Goal: Transaction & Acquisition: Obtain resource

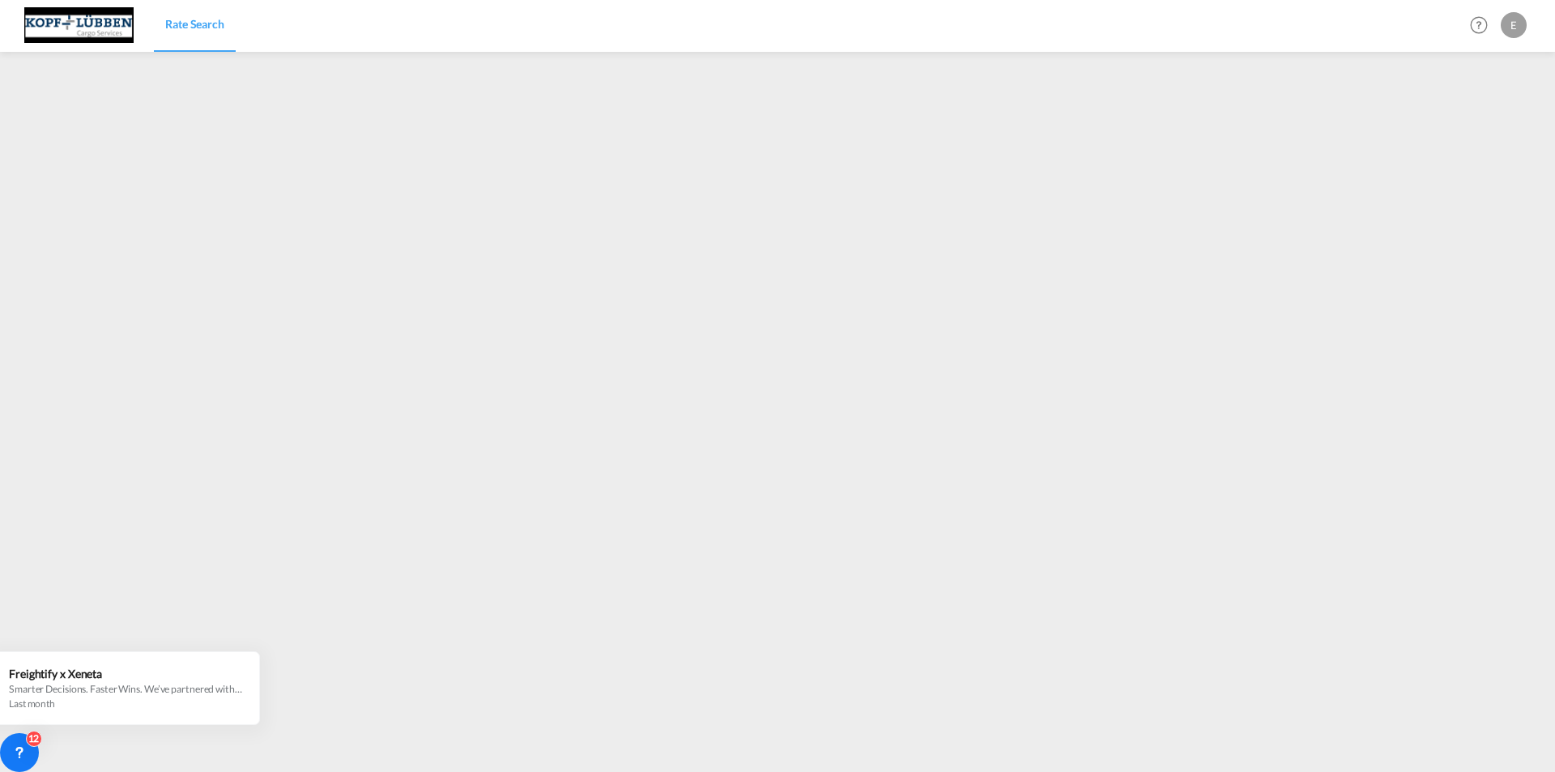
click at [182, 20] on span "Rate Search" at bounding box center [194, 24] width 59 height 14
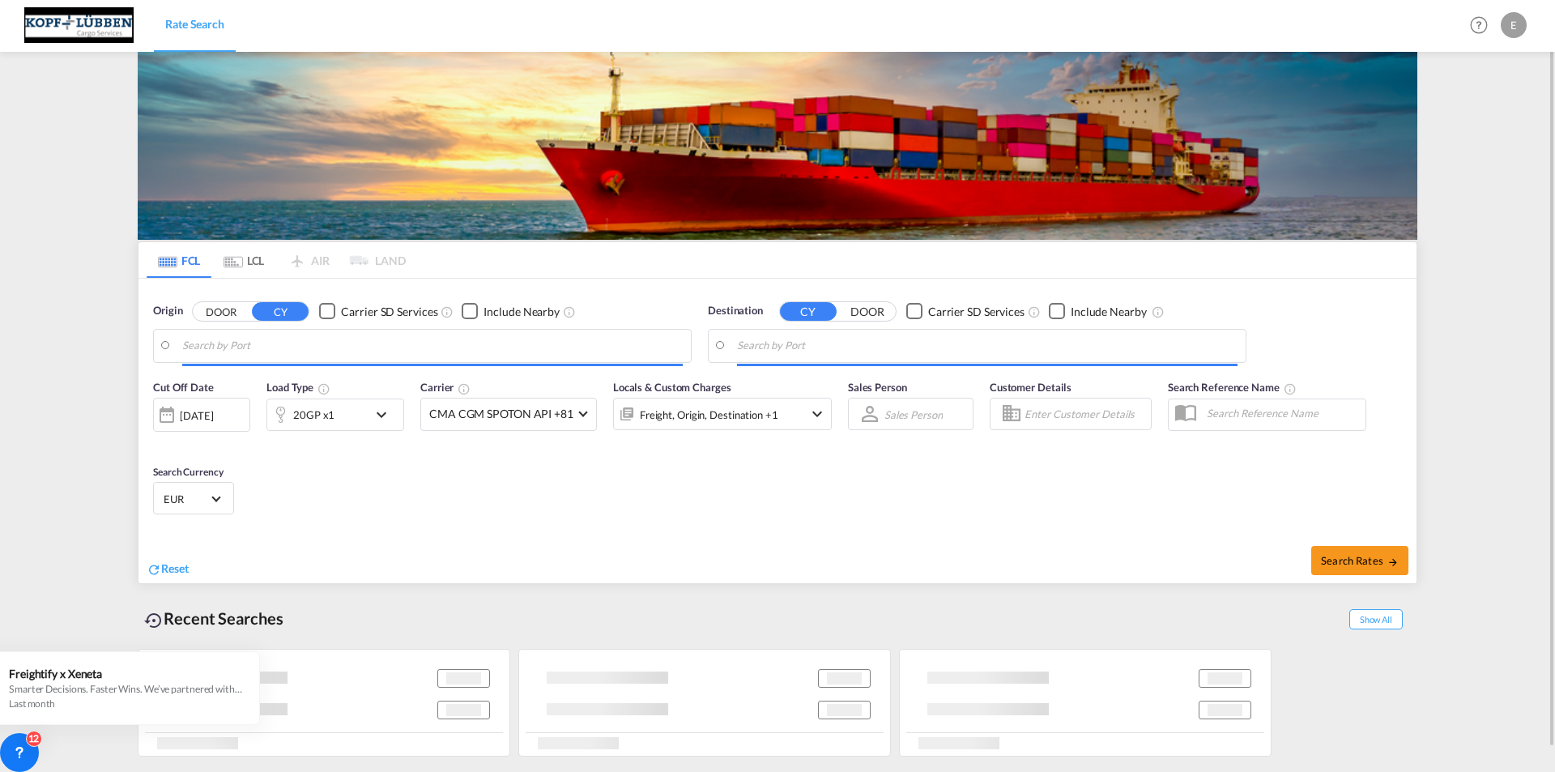
type input "[GEOGRAPHIC_DATA], [GEOGRAPHIC_DATA]"
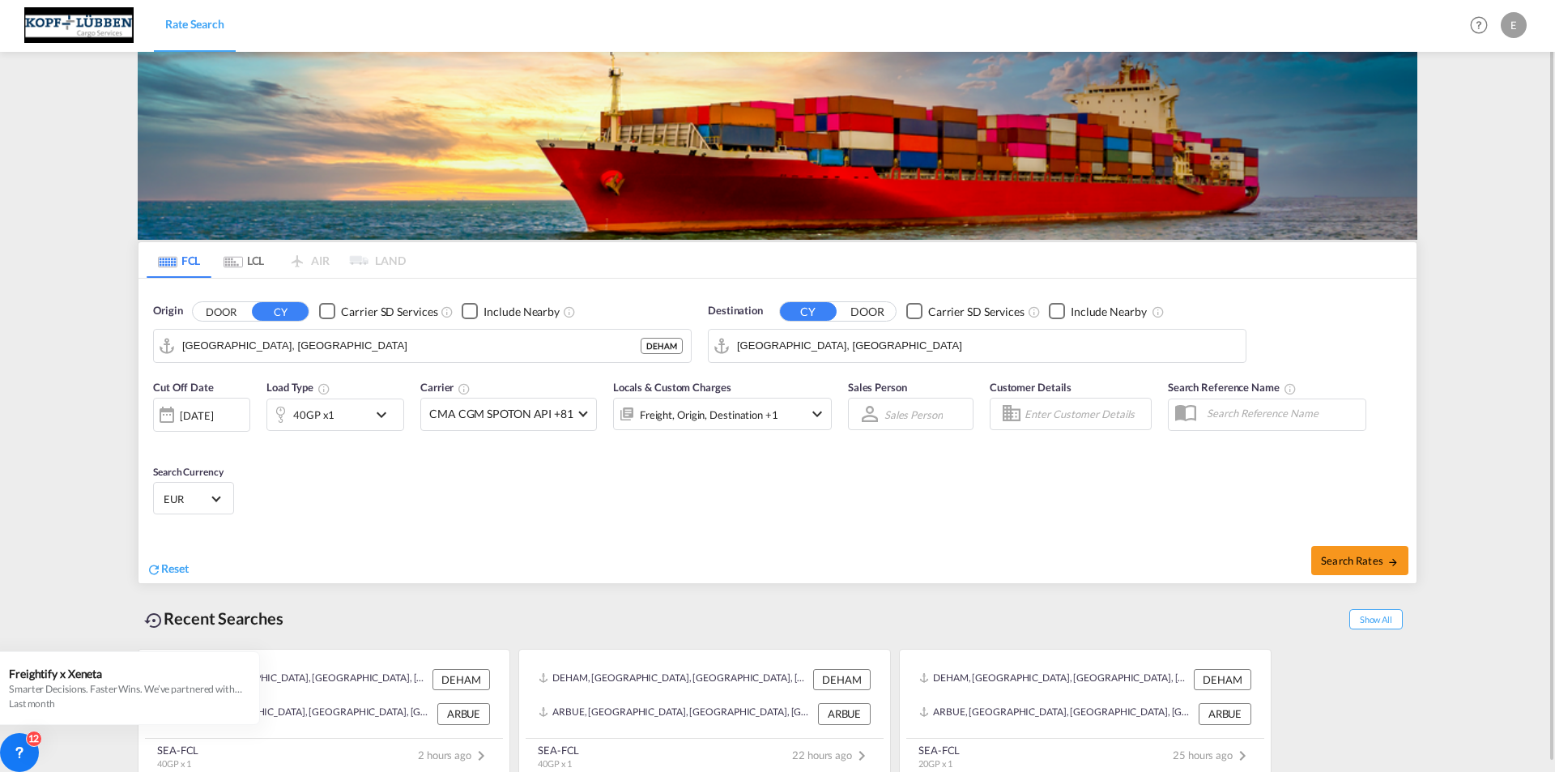
click at [838, 340] on input "[GEOGRAPHIC_DATA], [GEOGRAPHIC_DATA]" at bounding box center [987, 346] width 501 height 24
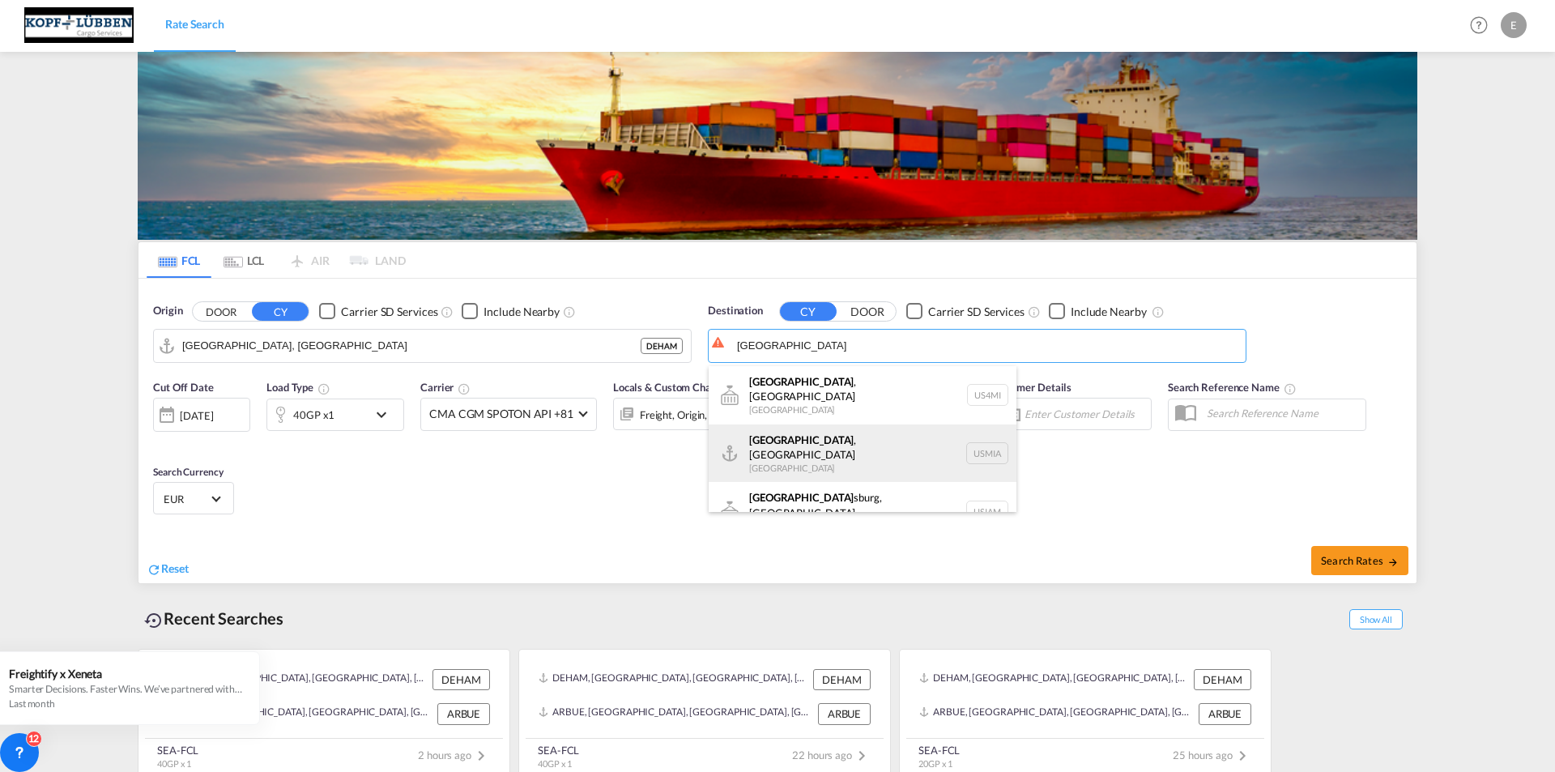
click at [794, 433] on div "[GEOGRAPHIC_DATA] , [GEOGRAPHIC_DATA] [GEOGRAPHIC_DATA] USMIA" at bounding box center [863, 453] width 308 height 58
type input "[GEOGRAPHIC_DATA], [GEOGRAPHIC_DATA], [GEOGRAPHIC_DATA]"
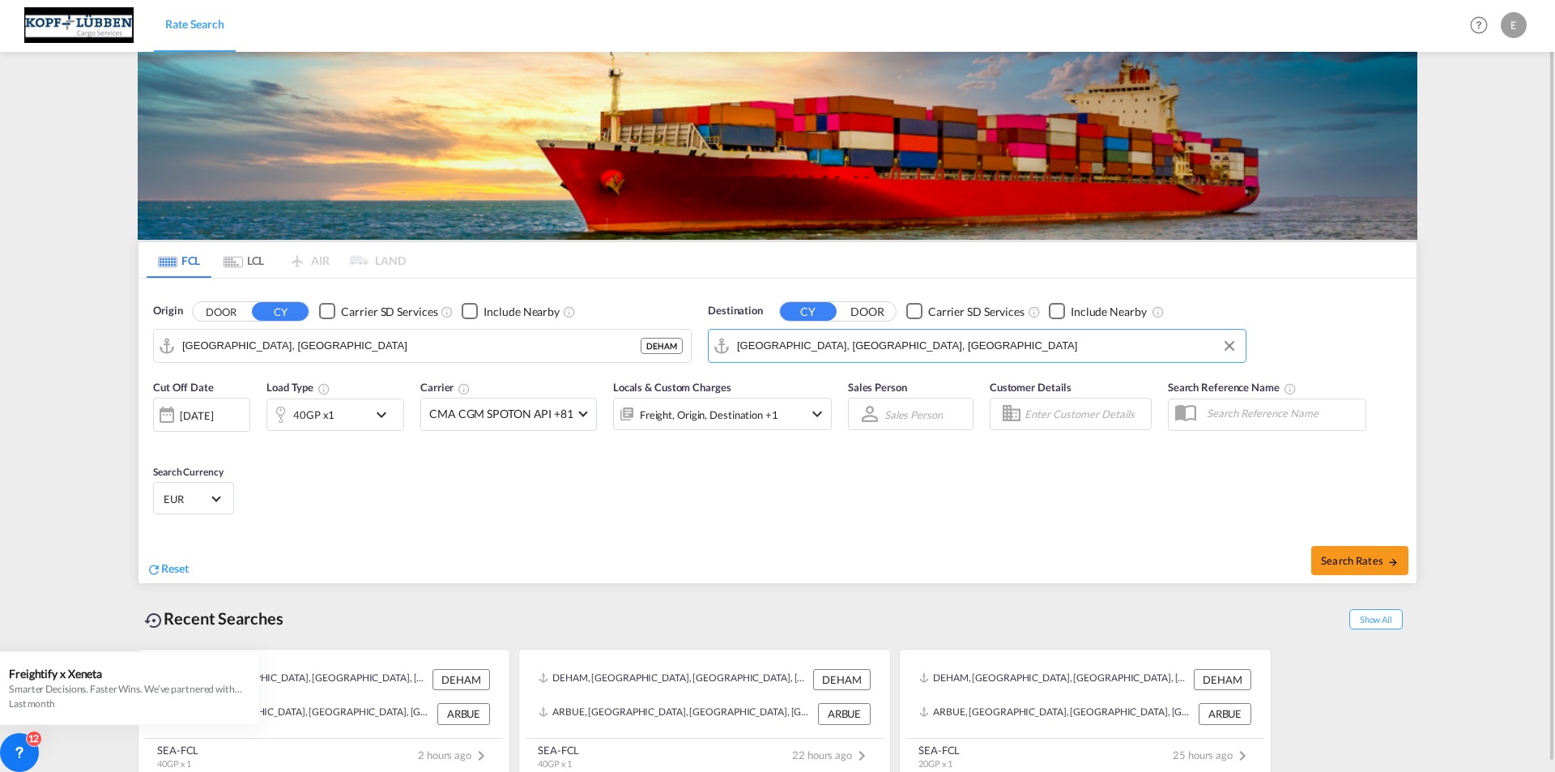
click at [365, 409] on div "40GP x1" at bounding box center [317, 415] width 100 height 32
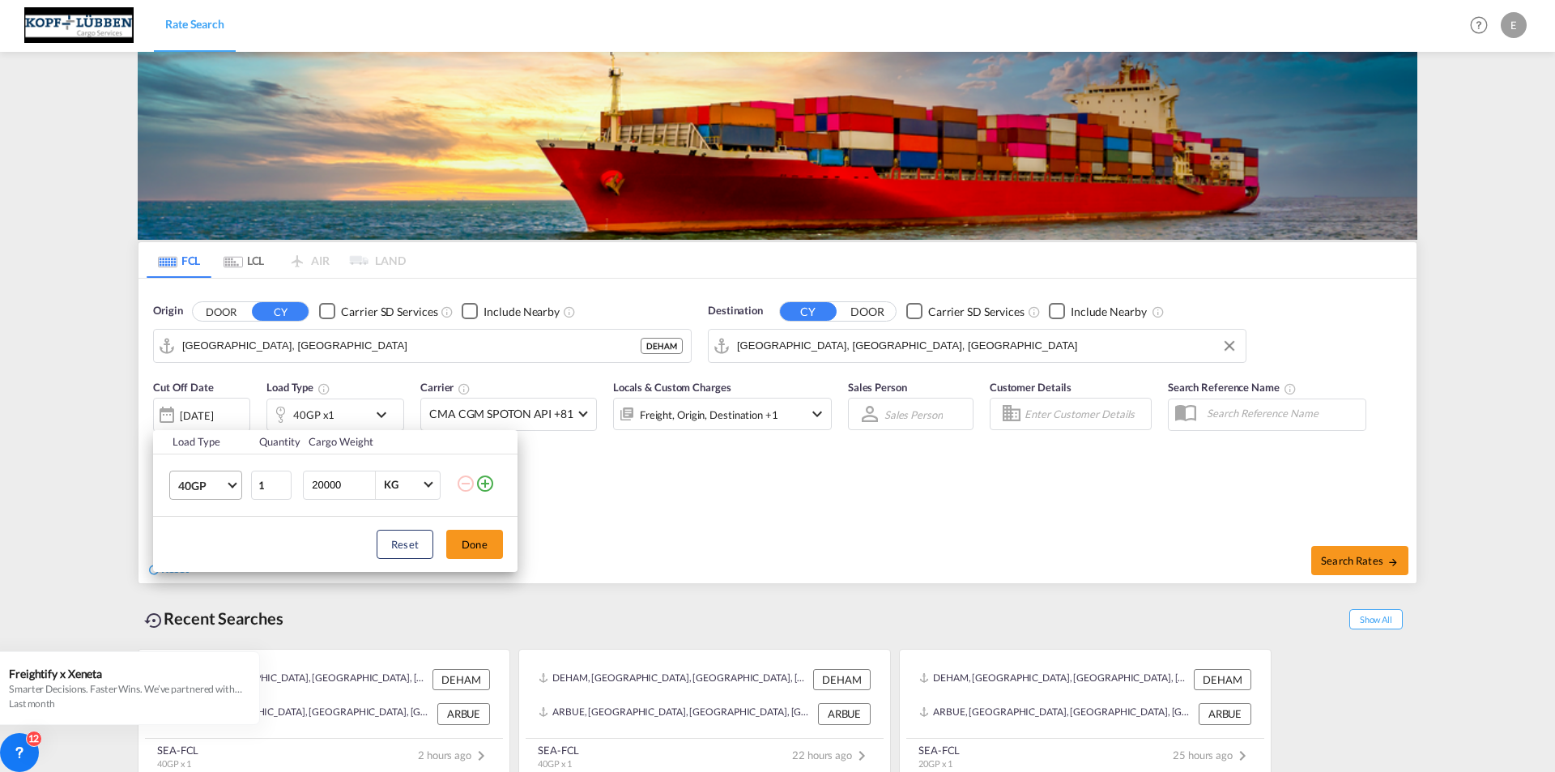
click at [223, 478] on span "40GP" at bounding box center [201, 486] width 47 height 16
click at [199, 450] on div "20GP" at bounding box center [192, 446] width 28 height 16
click at [464, 546] on button "Done" at bounding box center [474, 544] width 57 height 29
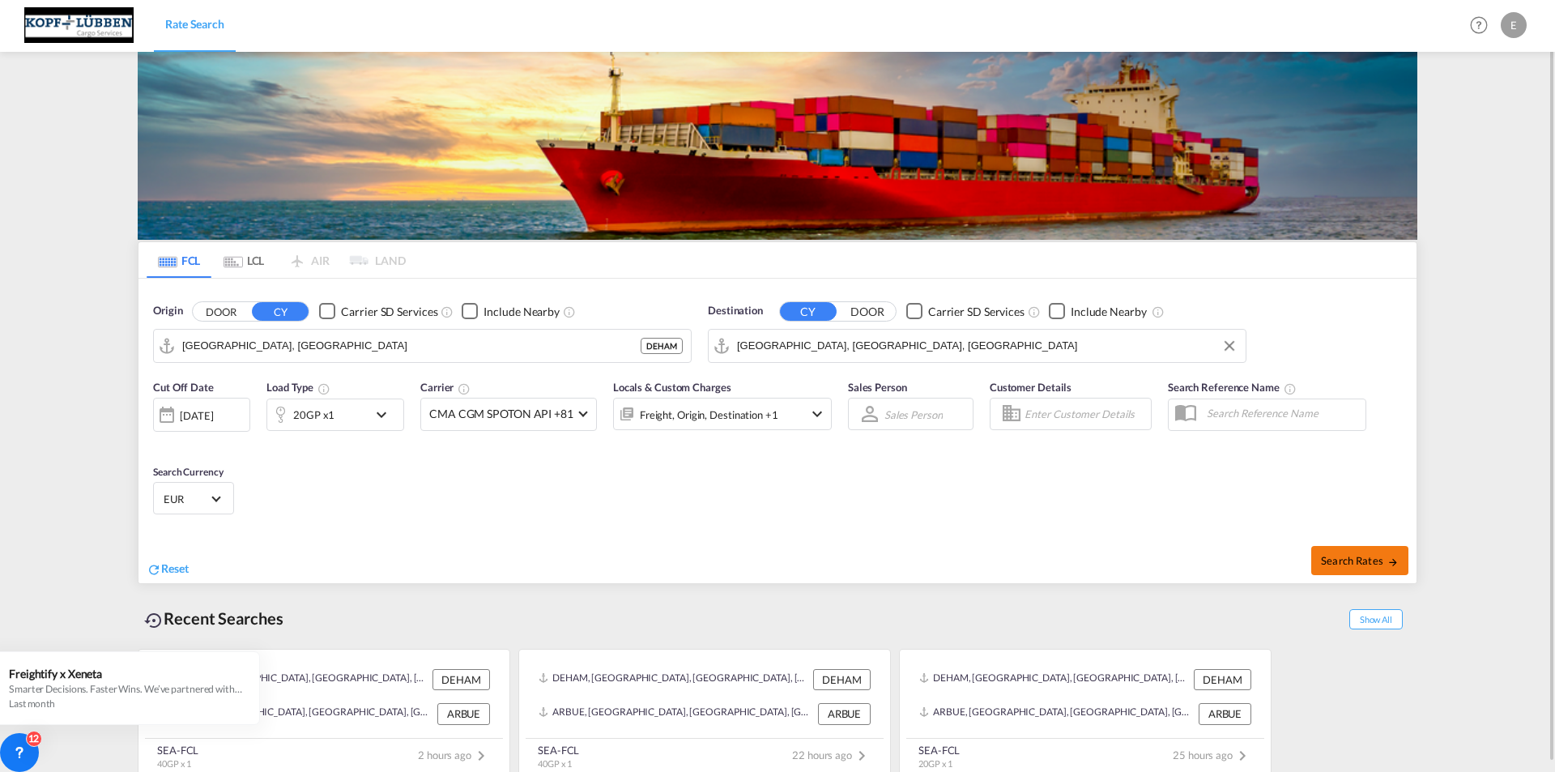
click at [1358, 565] on span "Search Rates" at bounding box center [1360, 560] width 78 height 13
type input "DEHAM to [GEOGRAPHIC_DATA] / [DATE]"
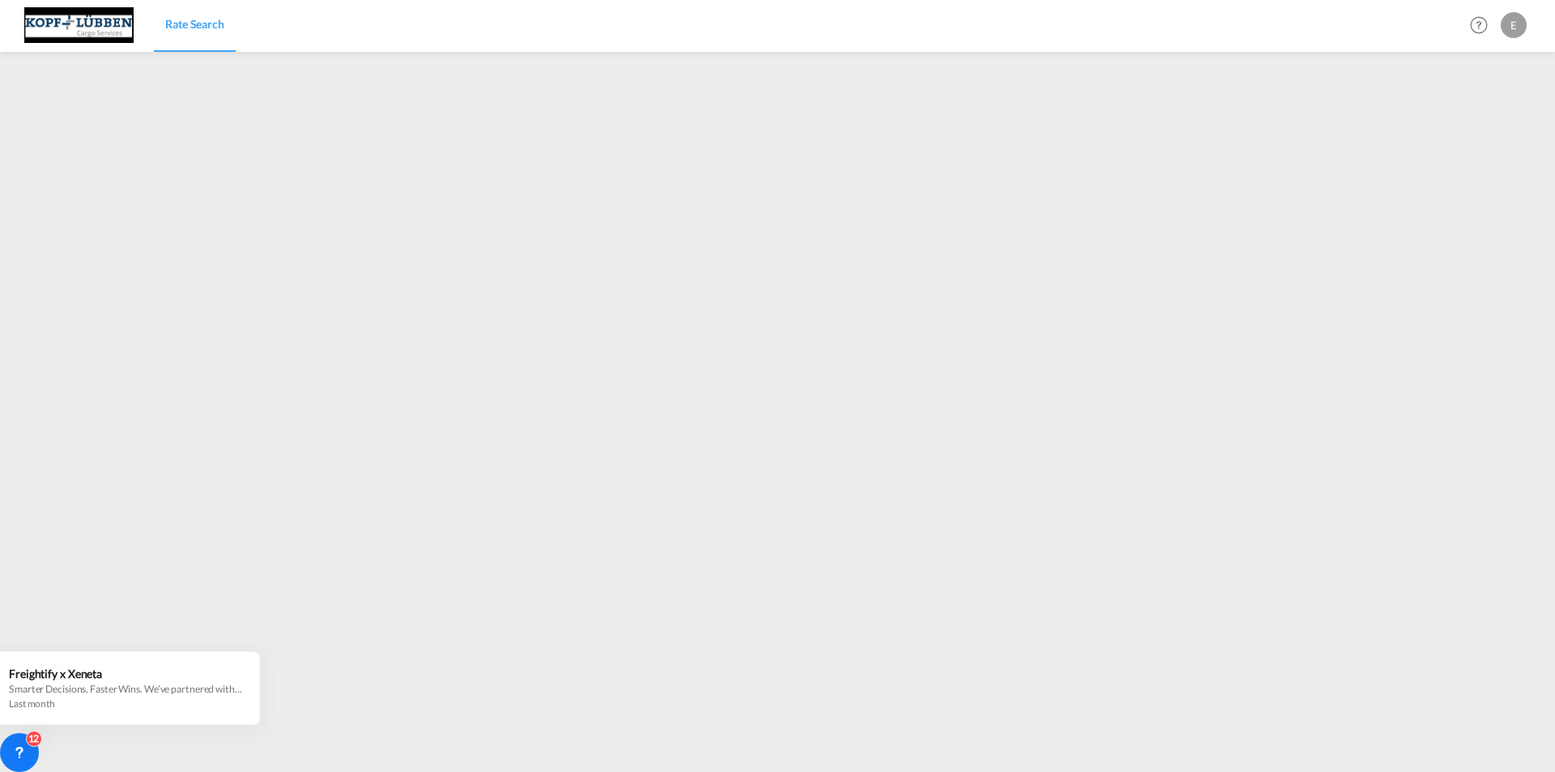
click at [209, 28] on span "Rate Search" at bounding box center [194, 24] width 59 height 14
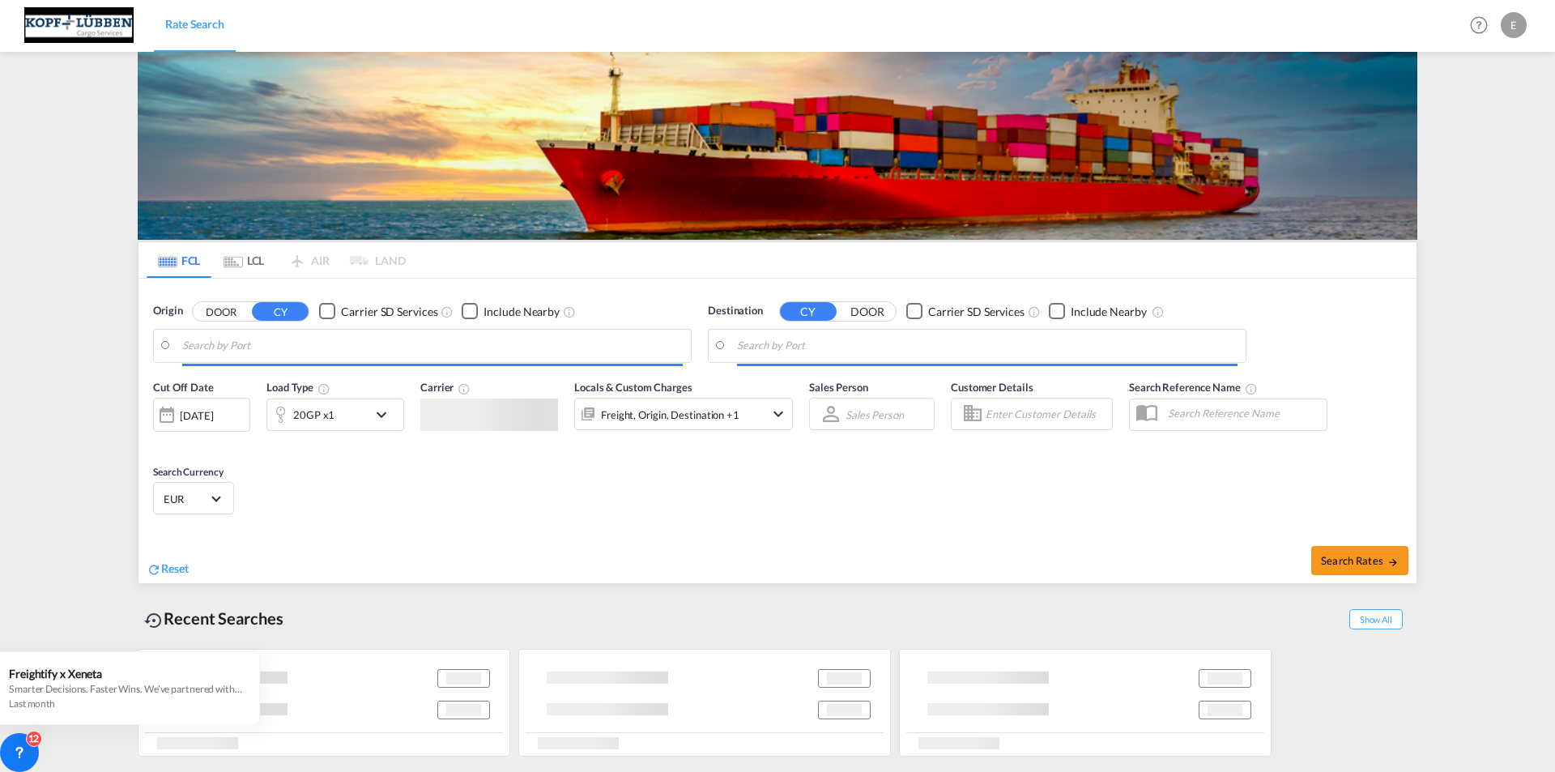
click at [345, 348] on input "Search by Port" at bounding box center [432, 346] width 501 height 24
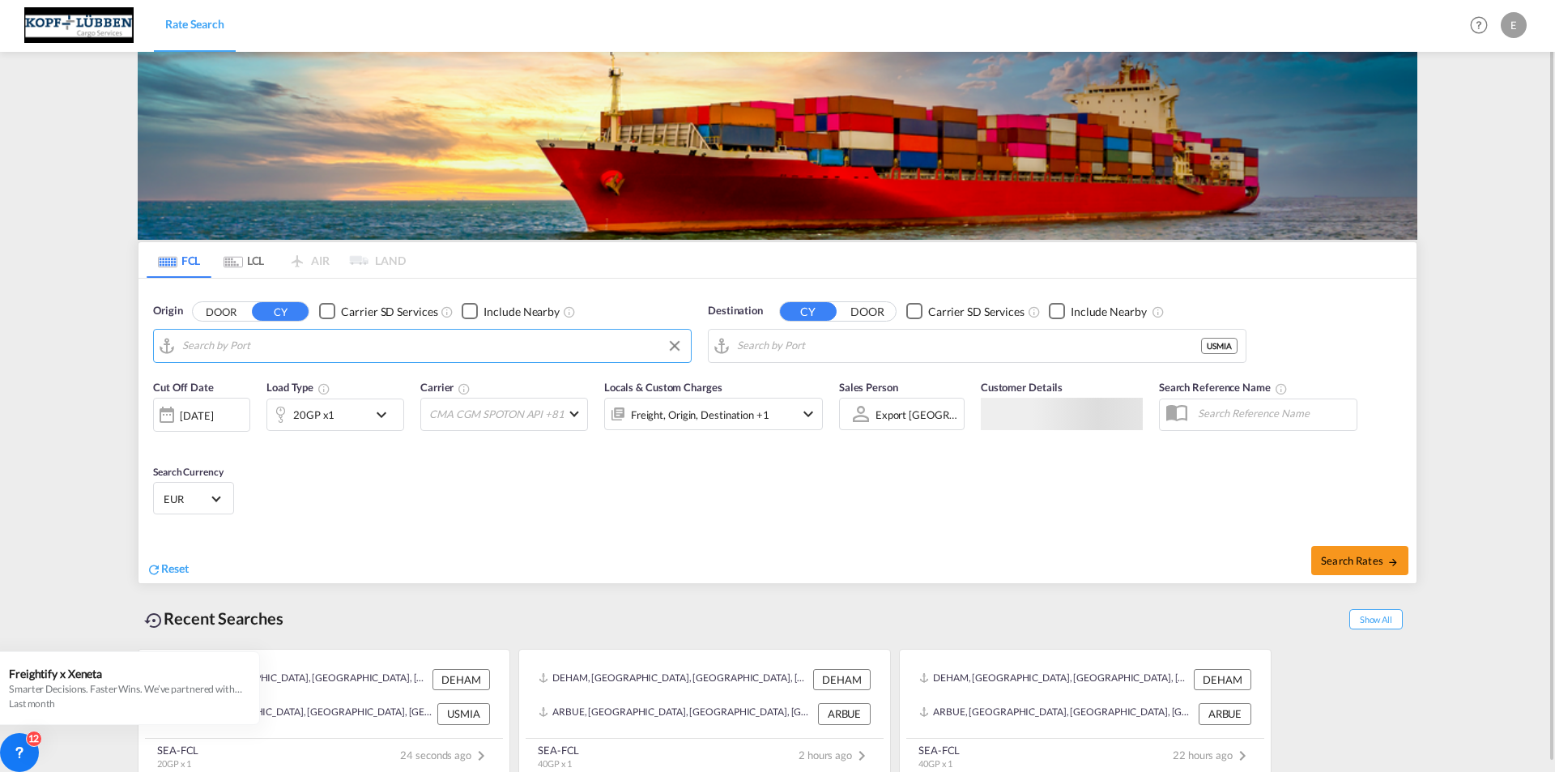
type input "[GEOGRAPHIC_DATA], [GEOGRAPHIC_DATA]"
type input "[GEOGRAPHIC_DATA], [GEOGRAPHIC_DATA], [GEOGRAPHIC_DATA]"
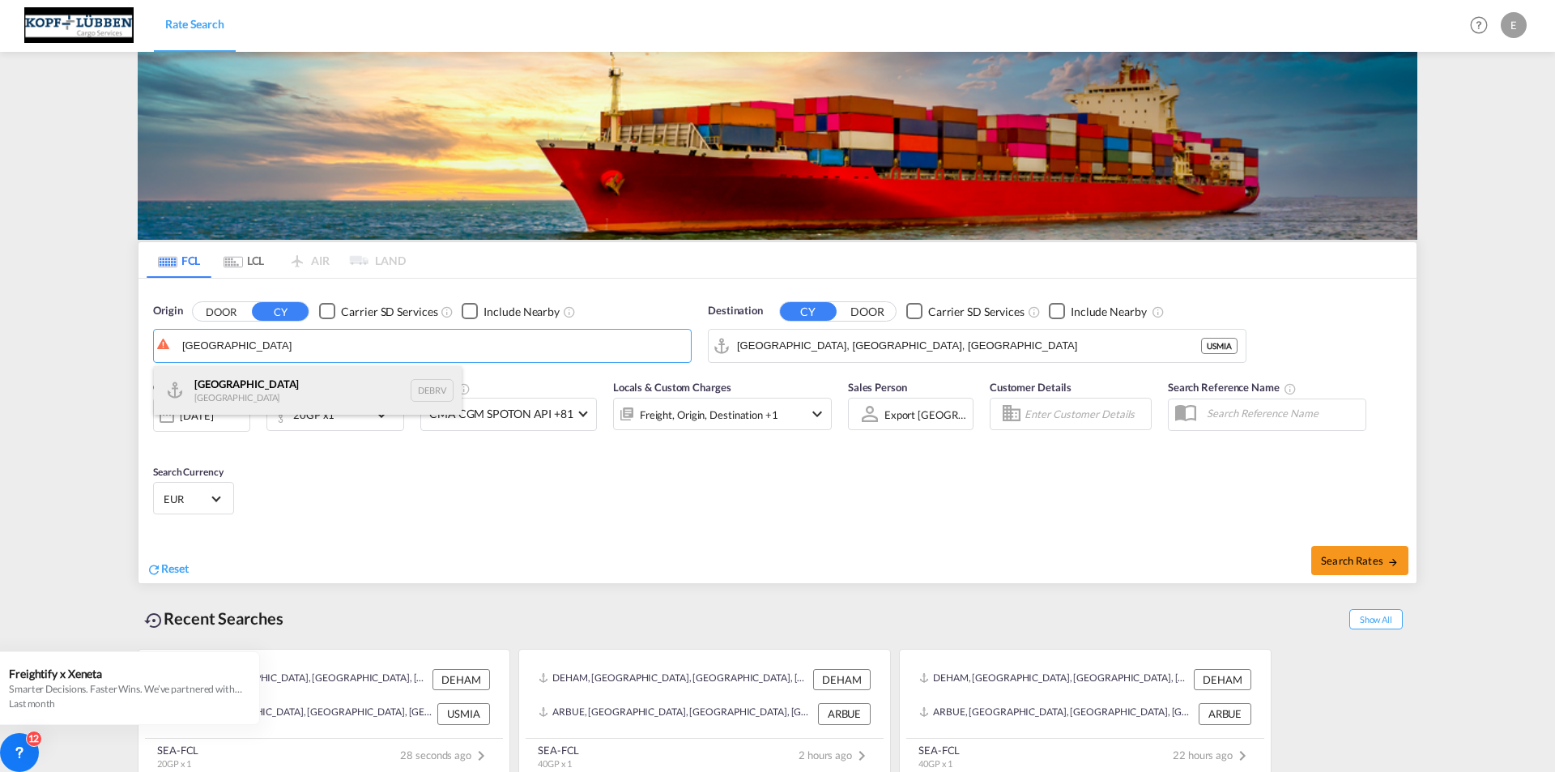
click at [255, 386] on div "[GEOGRAPHIC_DATA] [GEOGRAPHIC_DATA] DEBRV" at bounding box center [308, 390] width 308 height 49
type input "[GEOGRAPHIC_DATA], DEBRV"
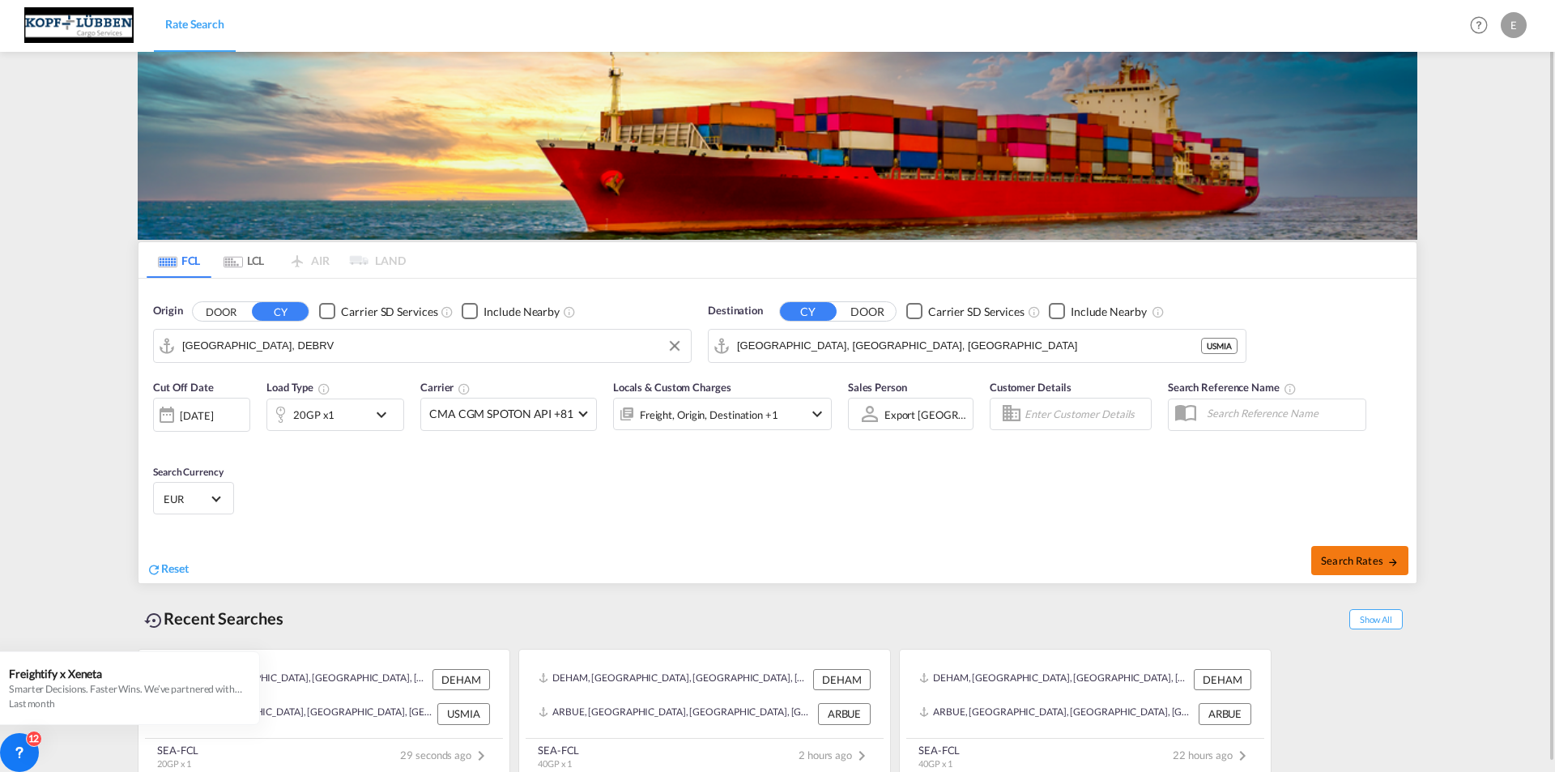
click at [1348, 554] on span "Search Rates" at bounding box center [1360, 560] width 78 height 13
type input "DEBRV to USMIA / [DATE]"
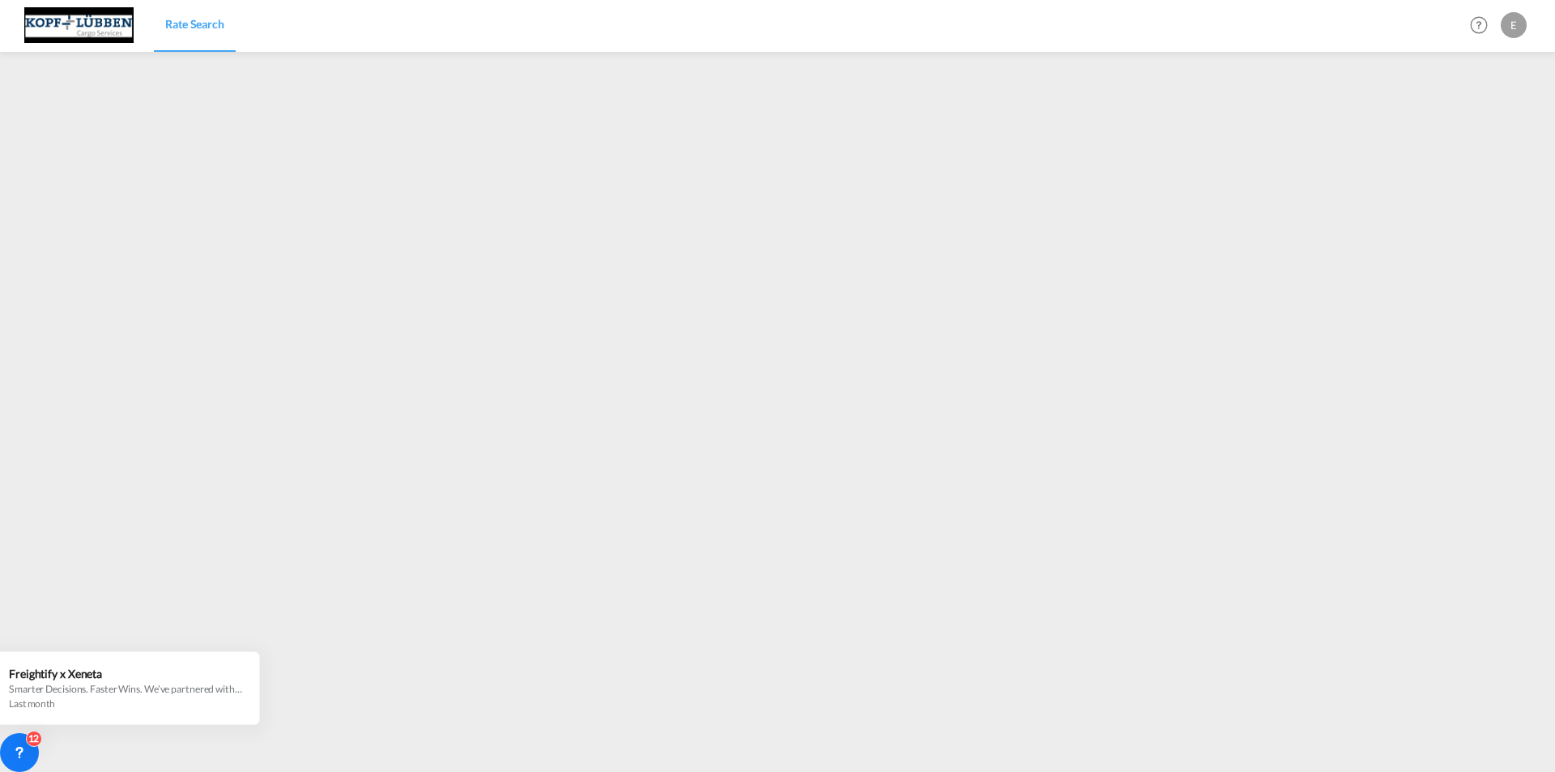
drag, startPoint x: 224, startPoint y: 19, endPoint x: 14, endPoint y: 224, distance: 293.3
click at [224, 19] on span "Rate Search" at bounding box center [194, 24] width 59 height 14
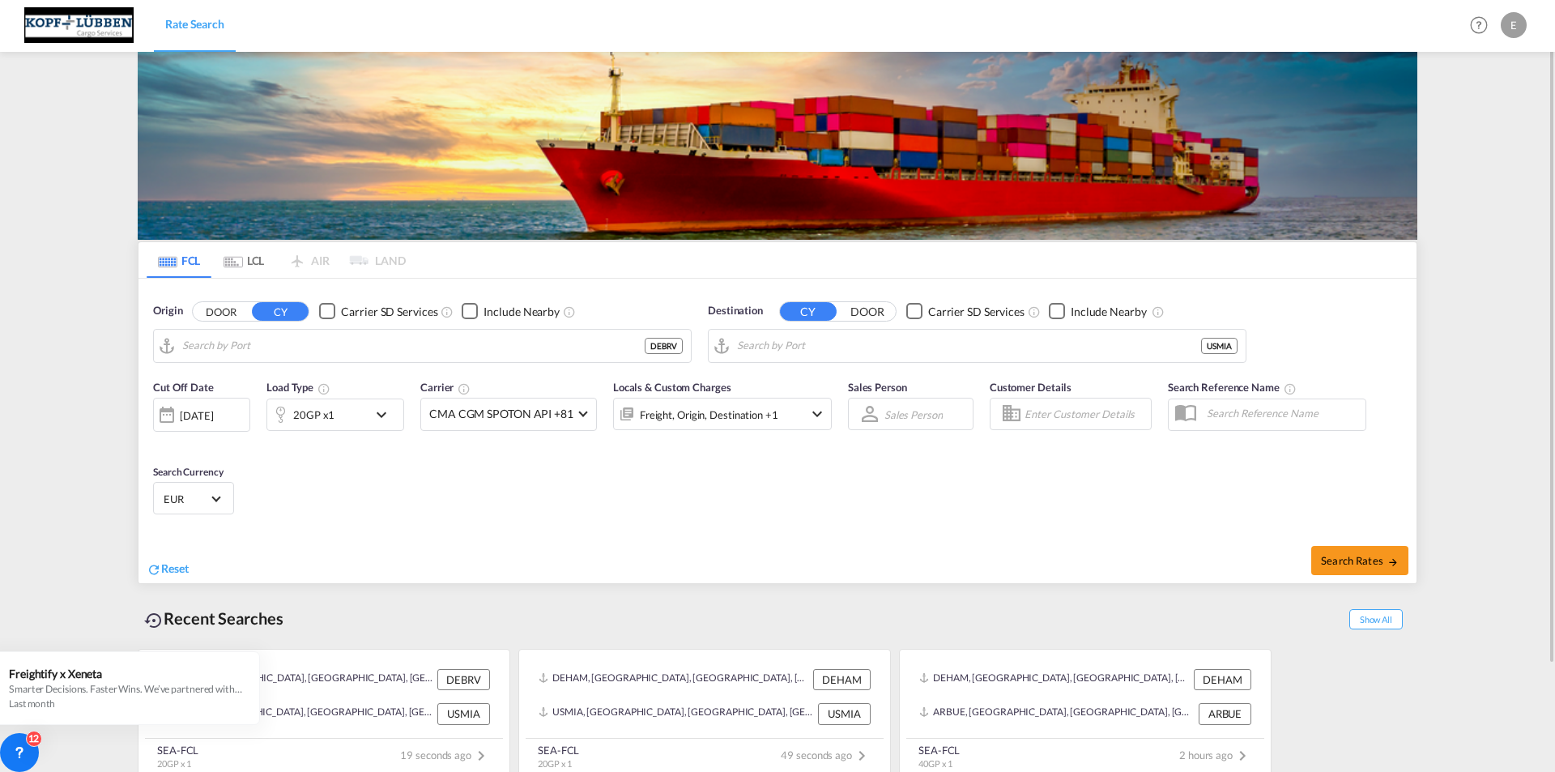
type input "[GEOGRAPHIC_DATA], DEBRV"
type input "[GEOGRAPHIC_DATA], [GEOGRAPHIC_DATA], [GEOGRAPHIC_DATA]"
click at [372, 339] on input "[GEOGRAPHIC_DATA], DEBRV" at bounding box center [432, 346] width 501 height 24
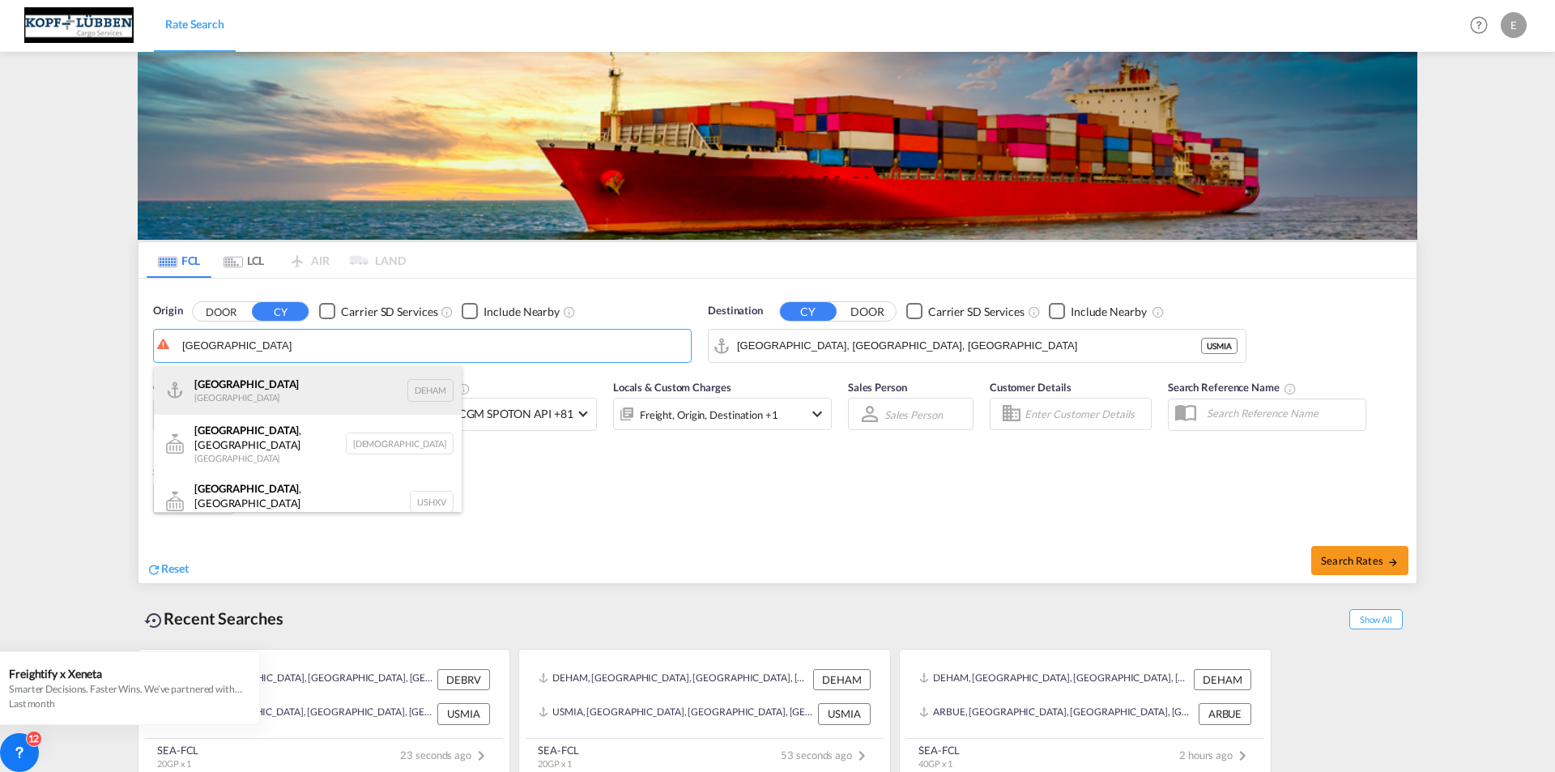
click at [225, 387] on div "[GEOGRAPHIC_DATA] [GEOGRAPHIC_DATA] DEHAM" at bounding box center [308, 390] width 308 height 49
type input "[GEOGRAPHIC_DATA], [GEOGRAPHIC_DATA]"
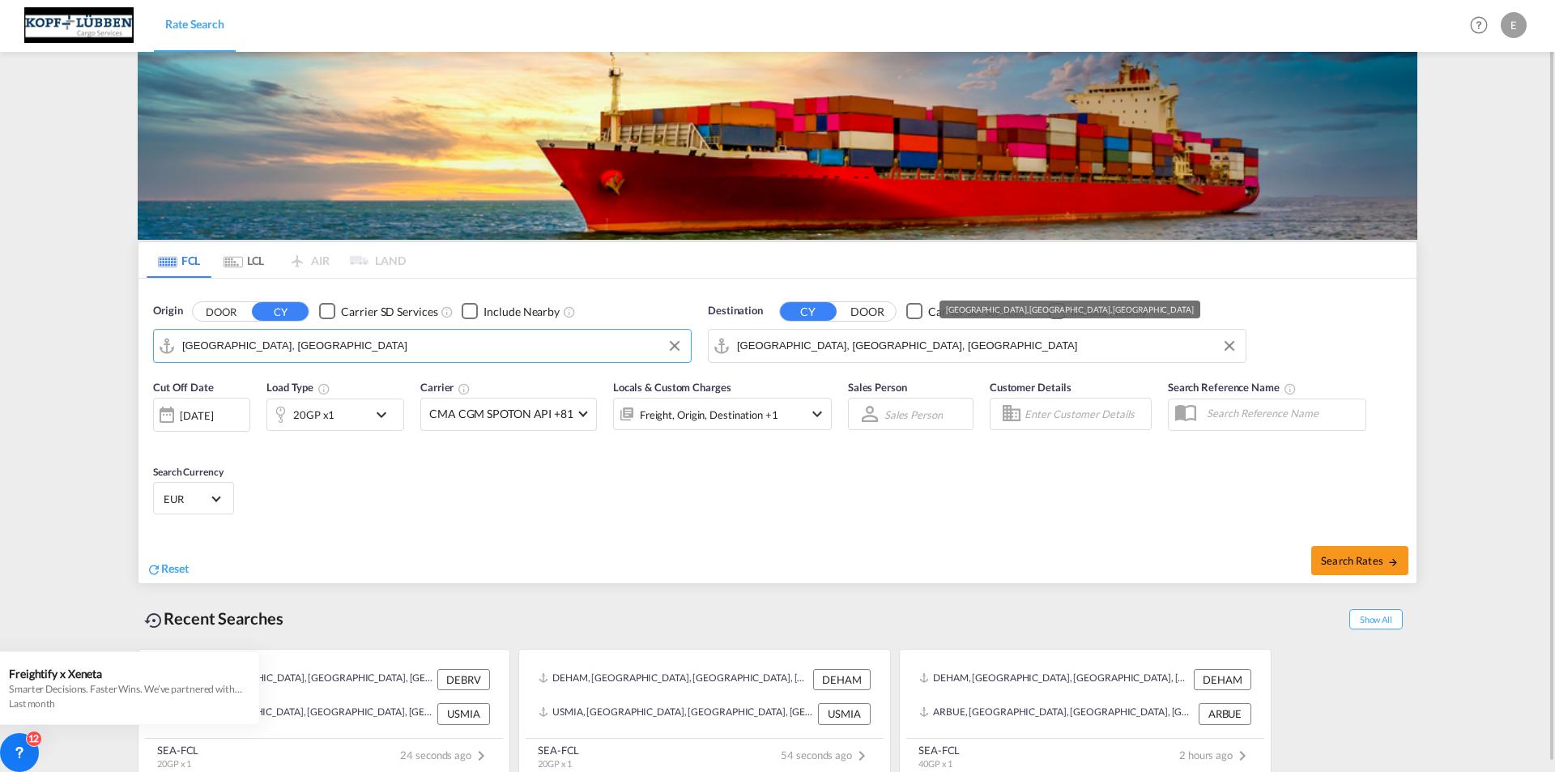
click at [881, 352] on input "[GEOGRAPHIC_DATA], [GEOGRAPHIC_DATA], [GEOGRAPHIC_DATA]" at bounding box center [987, 346] width 501 height 24
click at [1335, 549] on button "Search Rates" at bounding box center [1360, 560] width 97 height 29
type input "DEHAM to [GEOGRAPHIC_DATA] / [DATE]"
